Goal: Find specific page/section: Find specific page/section

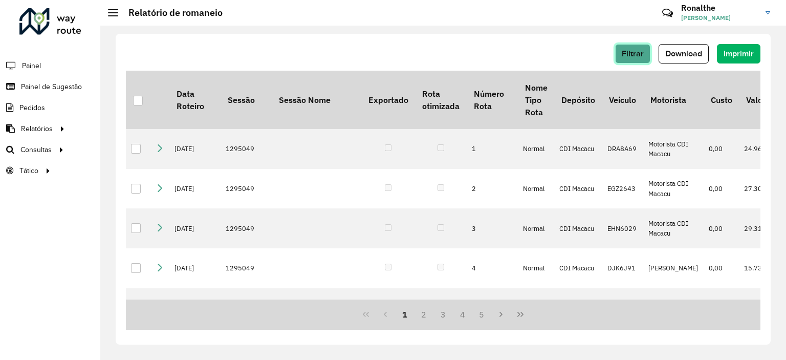
click at [632, 58] on button "Filtrar" at bounding box center [632, 53] width 35 height 19
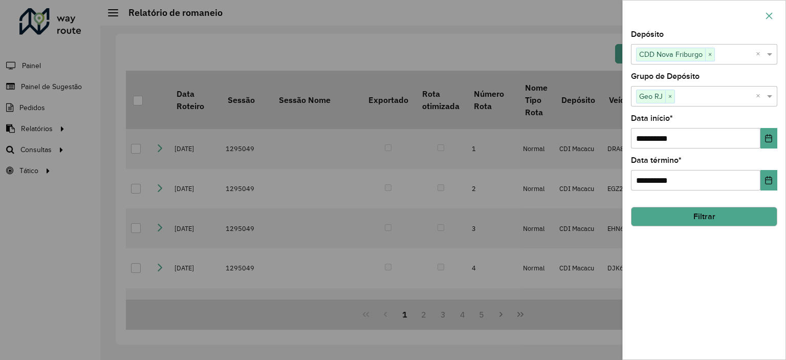
click at [769, 13] on icon "button" at bounding box center [769, 16] width 8 height 8
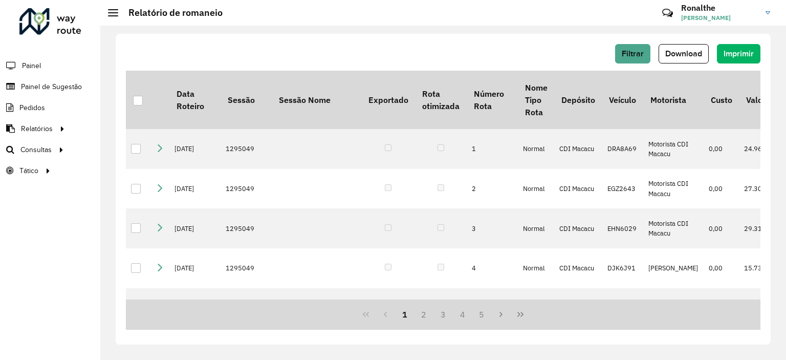
click at [495, 69] on div "Filtrar Download Imprimir" at bounding box center [443, 57] width 635 height 27
click at [397, 31] on div "Filtrar Download Imprimir Data Roteiro Sessão Sessão Nome Exportado Rota otimiz…" at bounding box center [443, 193] width 686 height 334
drag, startPoint x: 756, startPoint y: 83, endPoint x: 760, endPoint y: 111, distance: 28.4
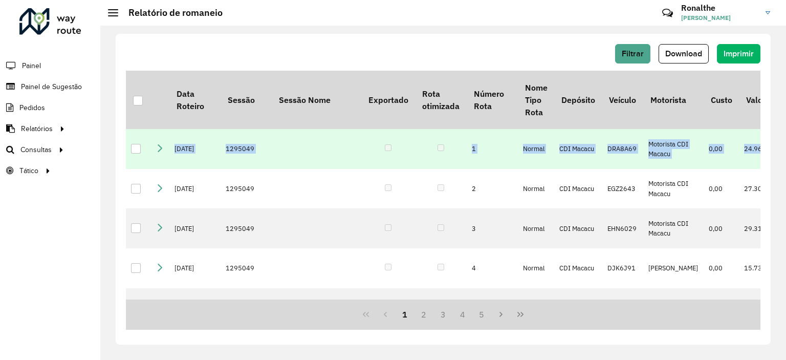
drag, startPoint x: 760, startPoint y: 111, endPoint x: 760, endPoint y: 137, distance: 26.1
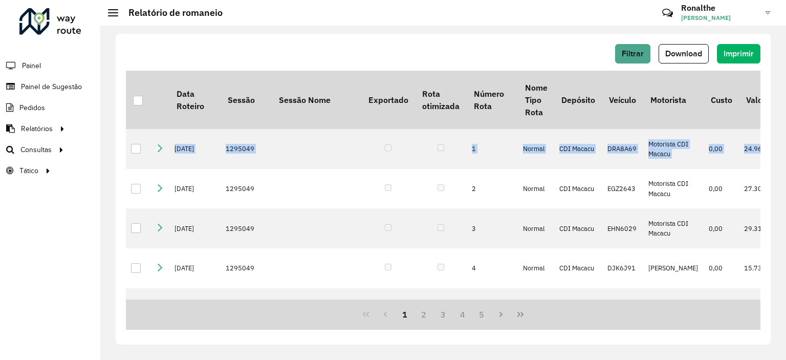
click at [769, 112] on div "Filtrar Download Imprimir Data Roteiro Sessão Sessão Nome Exportado Rota otimiz…" at bounding box center [443, 189] width 655 height 311
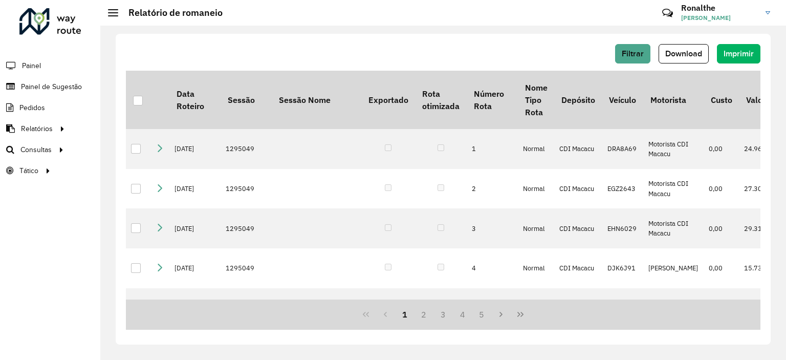
click at [769, 112] on div "Filtrar Download Imprimir Data Roteiro Sessão Sessão Nome Exportado Rota otimiz…" at bounding box center [443, 189] width 655 height 311
